Goal: Check status

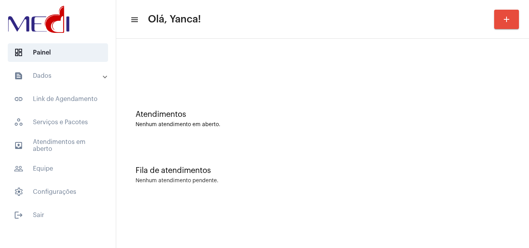
click at [58, 77] on mat-panel-title "text_snippet_outlined Dados" at bounding box center [58, 75] width 89 height 9
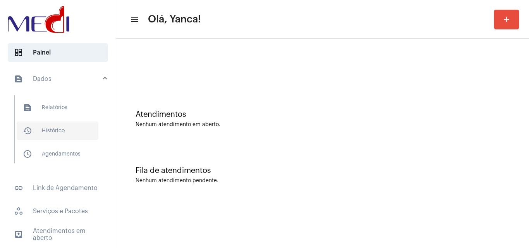
click at [57, 130] on span "history_outlined Histórico" at bounding box center [58, 131] width 82 height 19
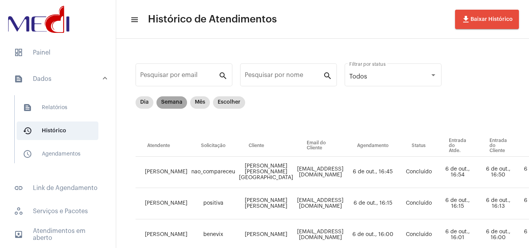
click at [175, 103] on mat-chip "Semana" at bounding box center [171, 102] width 31 height 12
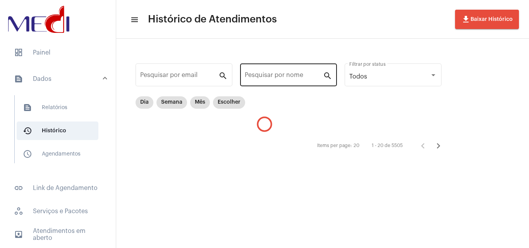
click at [297, 77] on input "Pesquisar por nome" at bounding box center [284, 76] width 78 height 7
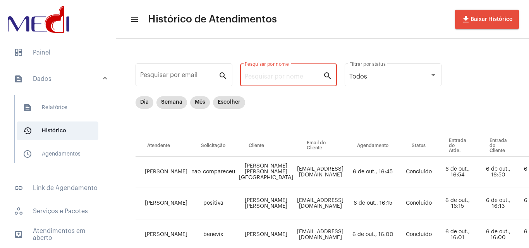
paste input "[PERSON_NAME] [PERSON_NAME]"
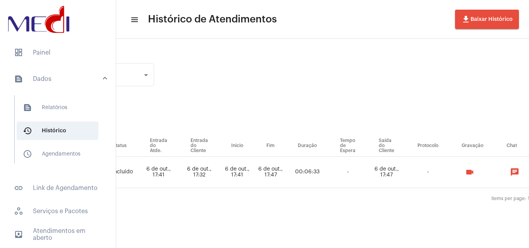
scroll to position [0, 296]
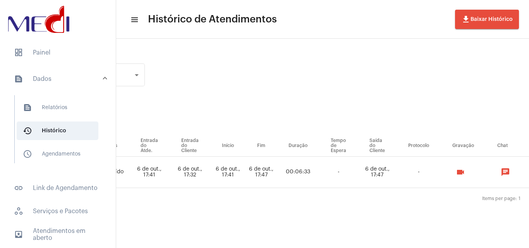
type input "[PERSON_NAME] [PERSON_NAME]"
click at [71, 237] on span "outbox_outline Atendimentos em aberto" at bounding box center [58, 234] width 100 height 19
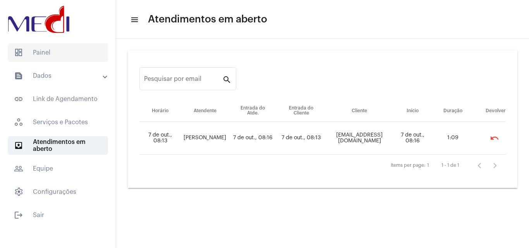
click at [63, 54] on span "dashboard Painel" at bounding box center [58, 52] width 100 height 19
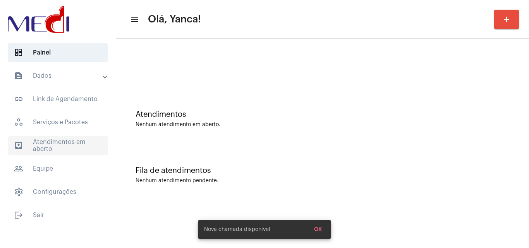
click at [74, 144] on span "outbox_outline Atendimentos em aberto" at bounding box center [58, 145] width 100 height 19
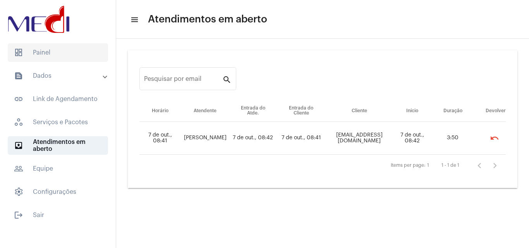
click at [74, 55] on span "dashboard Painel" at bounding box center [58, 52] width 100 height 19
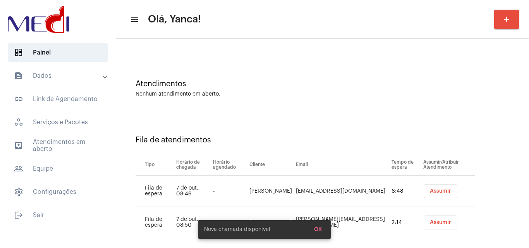
scroll to position [42, 0]
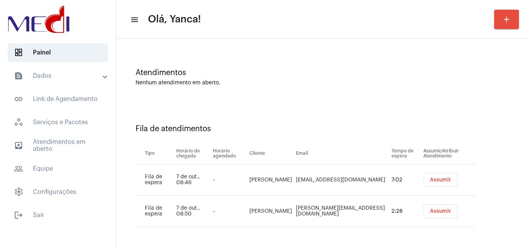
drag, startPoint x: 270, startPoint y: 181, endPoint x: 245, endPoint y: 173, distance: 26.3
click at [245, 173] on tr "Fila de espera 7 de out., 08:46 - [PERSON_NAME] [PERSON_NAME][EMAIL_ADDRESS][DO…" at bounding box center [304, 179] width 339 height 31
copy tr "[PERSON_NAME]"
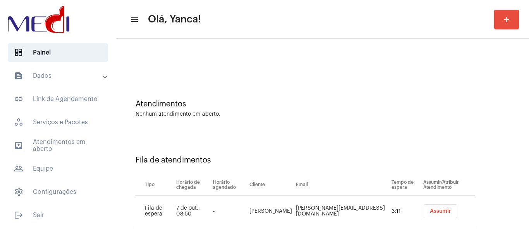
scroll to position [10, 0]
